Goal: Information Seeking & Learning: Learn about a topic

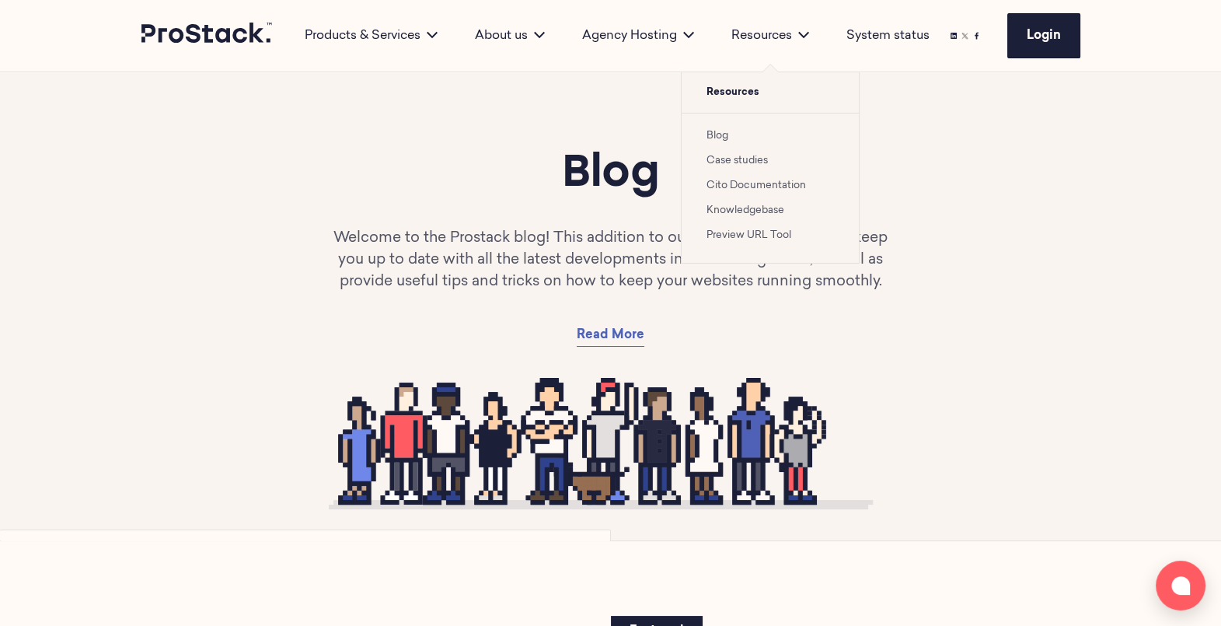
click at [738, 155] on link "Case studies" at bounding box center [737, 160] width 61 height 10
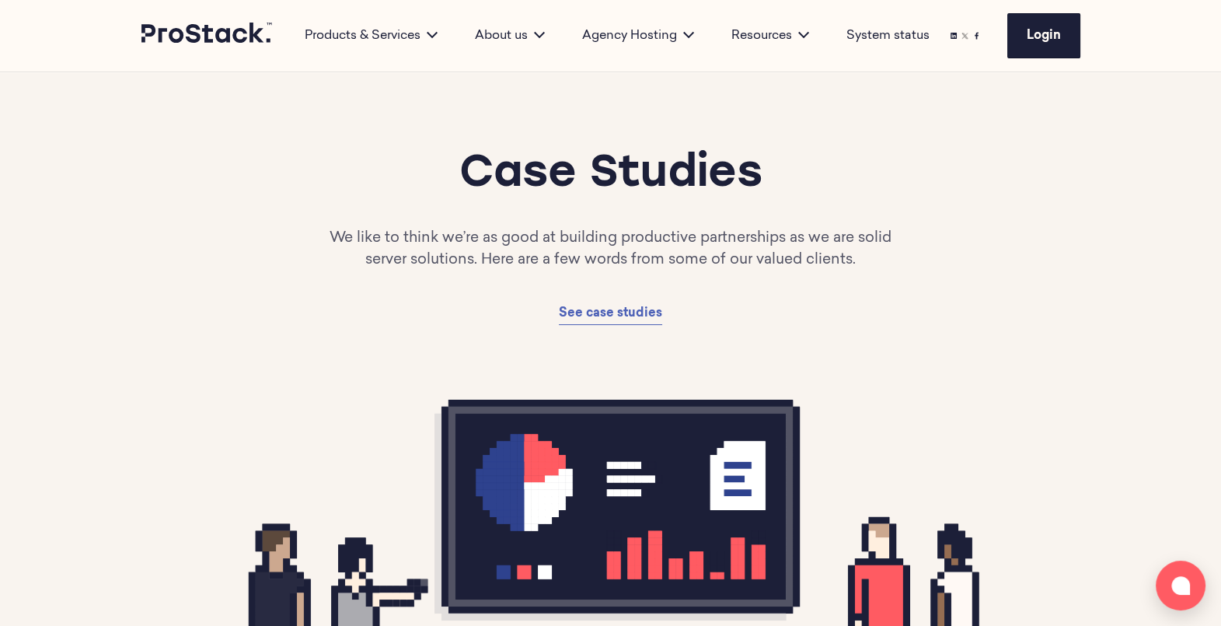
click at [416, 542] on icon at bounding box center [610, 551] width 751 height 303
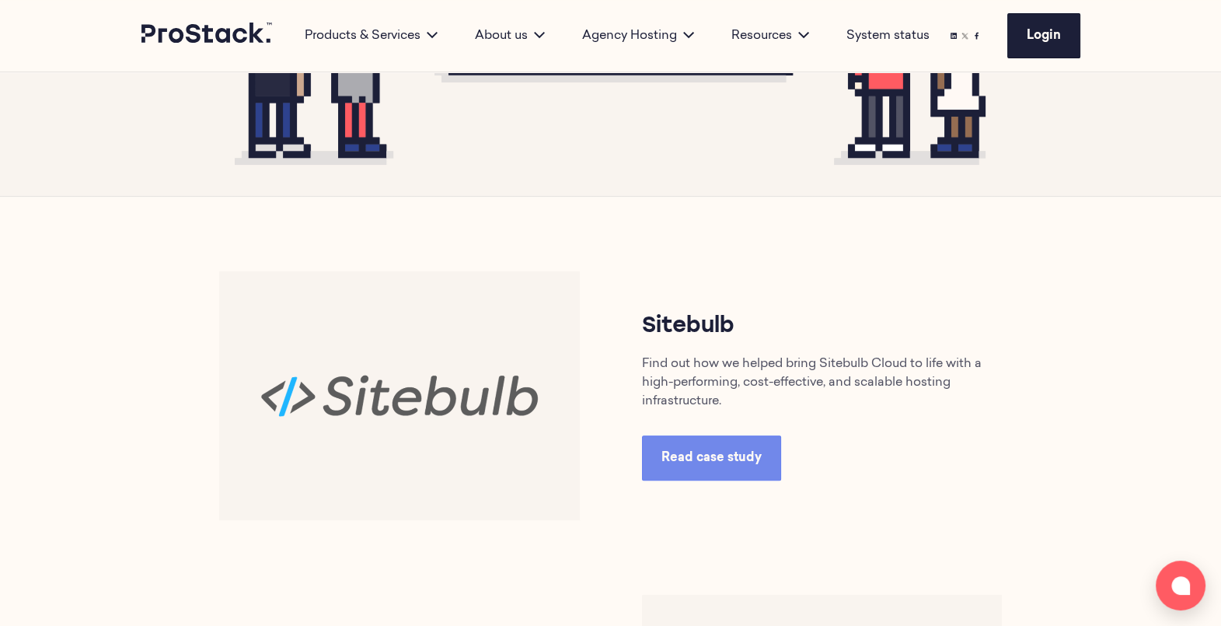
scroll to position [544, 0]
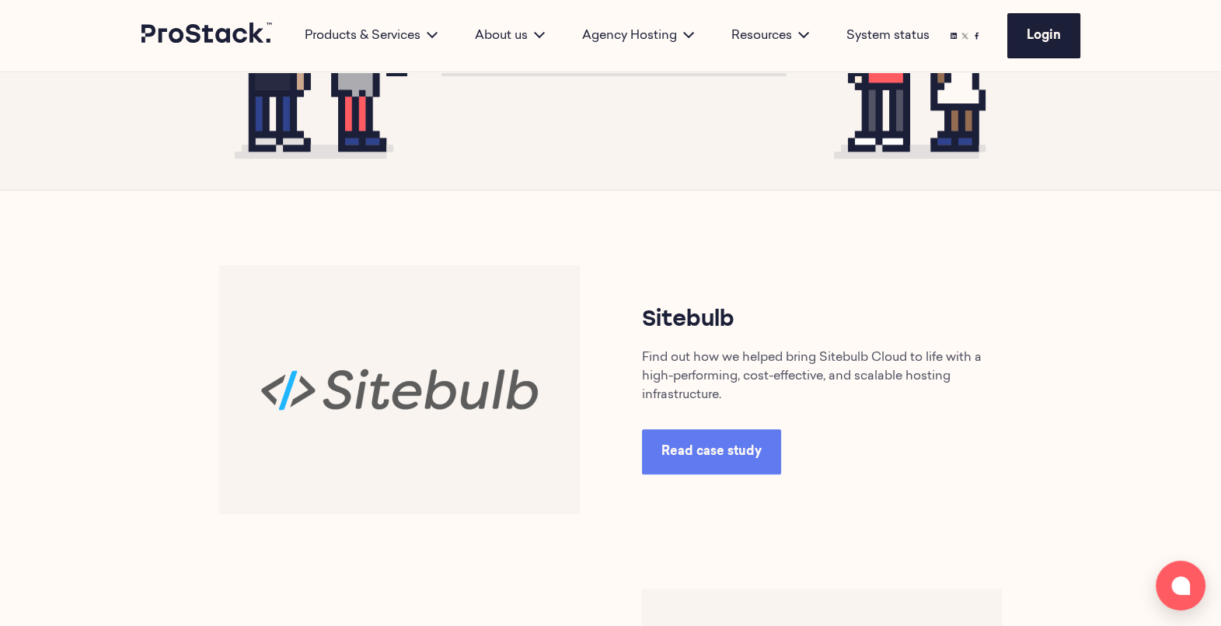
click at [738, 445] on span "Read case study" at bounding box center [711, 451] width 100 height 12
